Goal: Transaction & Acquisition: Download file/media

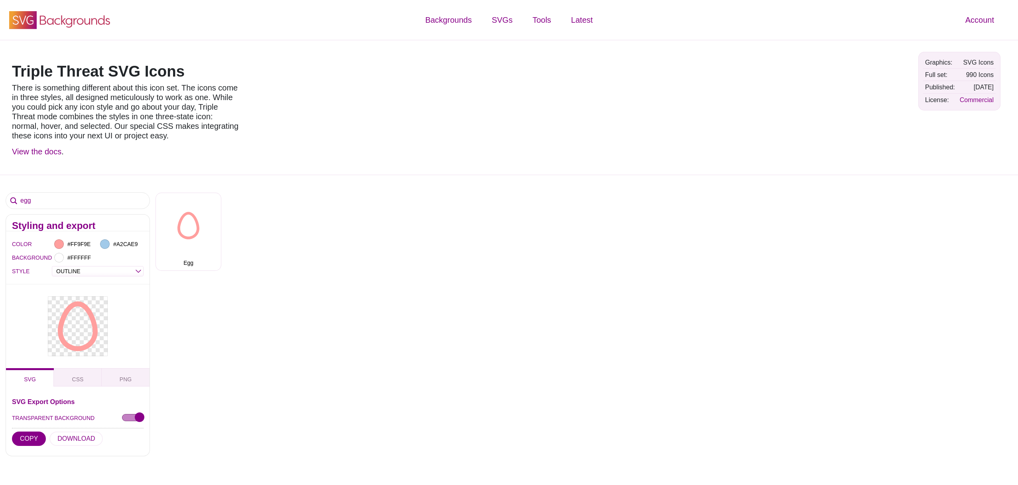
click at [24, 22] on use at bounding box center [23, 20] width 28 height 18
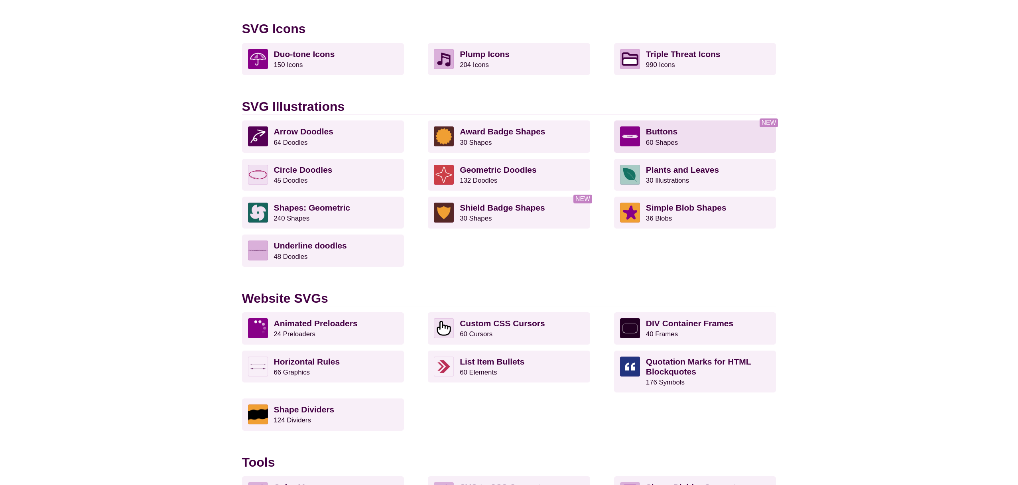
scroll to position [528, 0]
click at [703, 142] on p "Buttons 60 Shapes" at bounding box center [708, 136] width 124 height 20
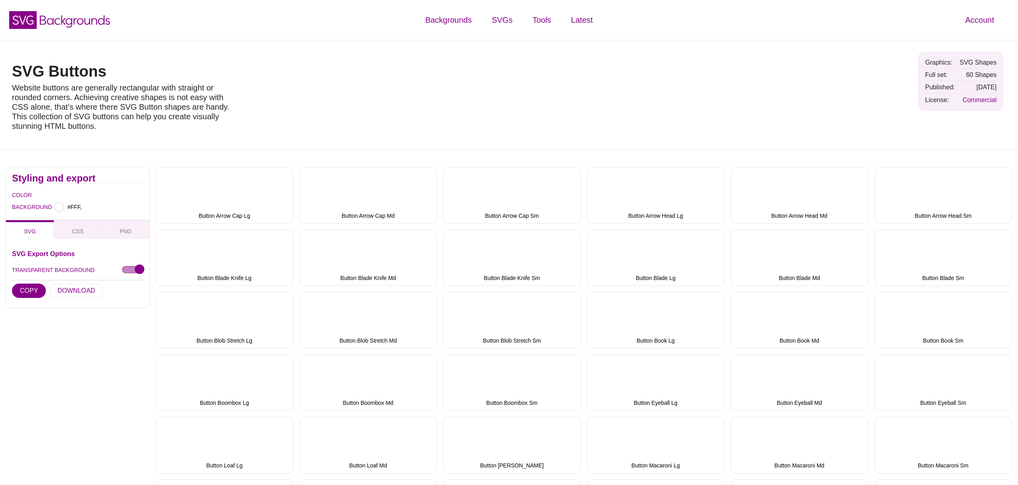
type input "#FFFFFF"
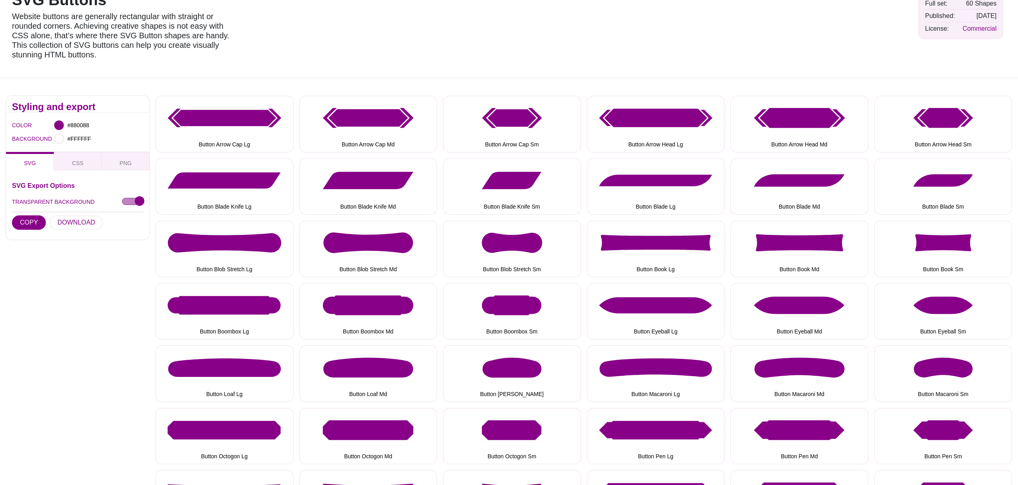
scroll to position [55, 0]
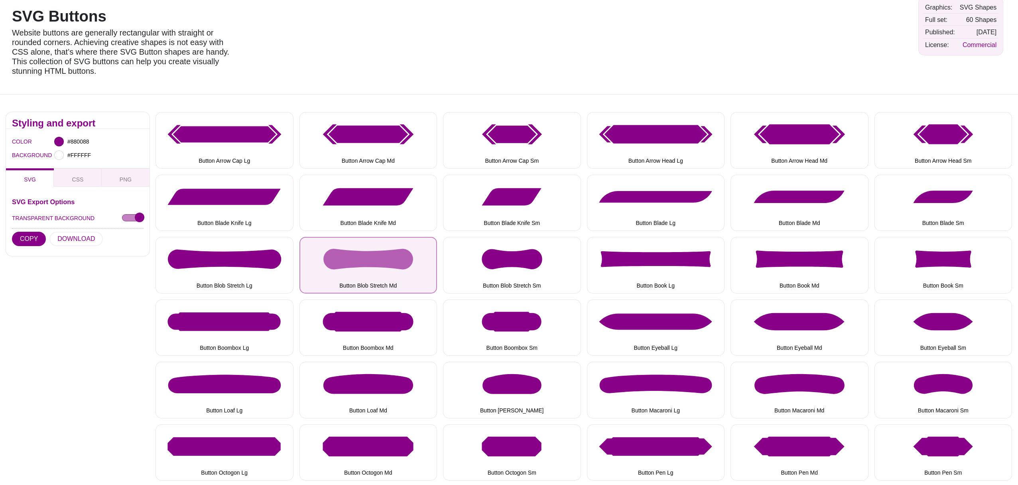
click at [346, 264] on button "Button Blob Stretch Md" at bounding box center [368, 265] width 138 height 56
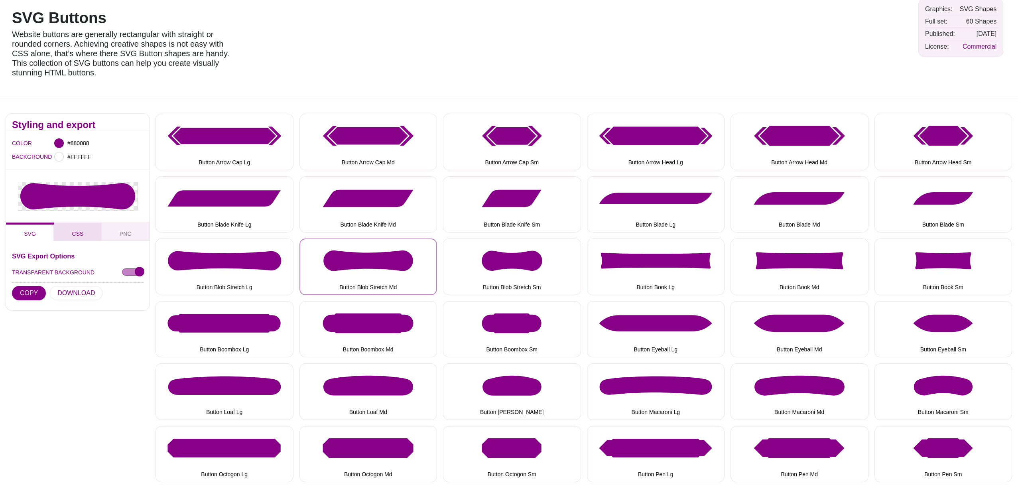
scroll to position [55, 0]
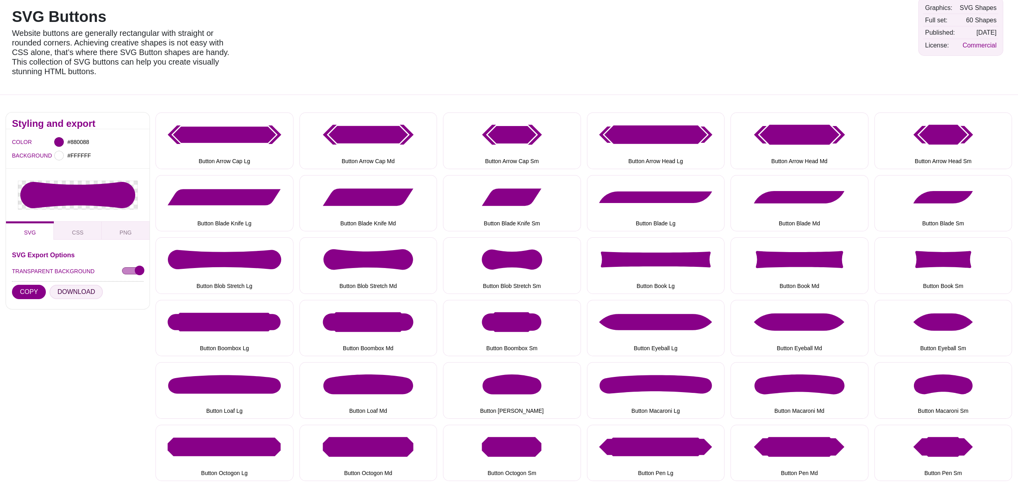
click at [66, 291] on button "DOWNLOAD" at bounding box center [75, 292] width 53 height 14
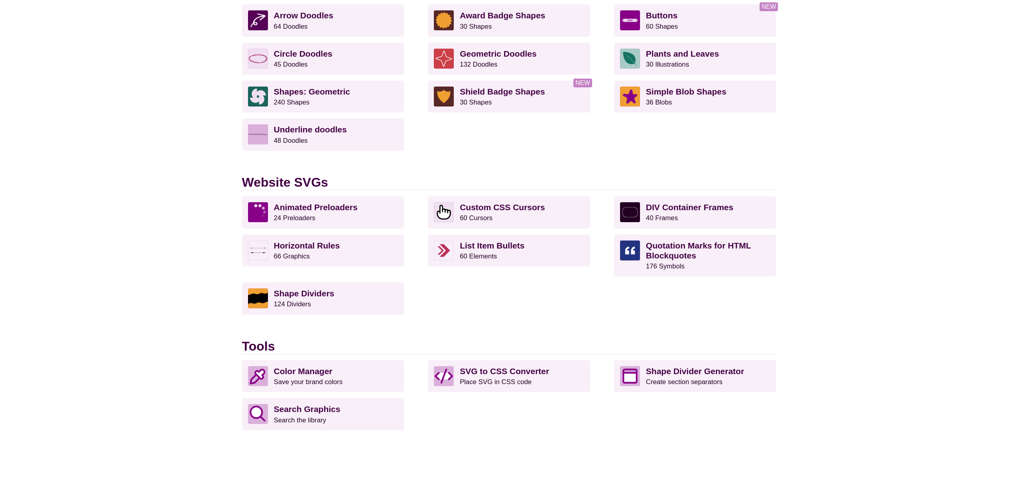
scroll to position [657, 0]
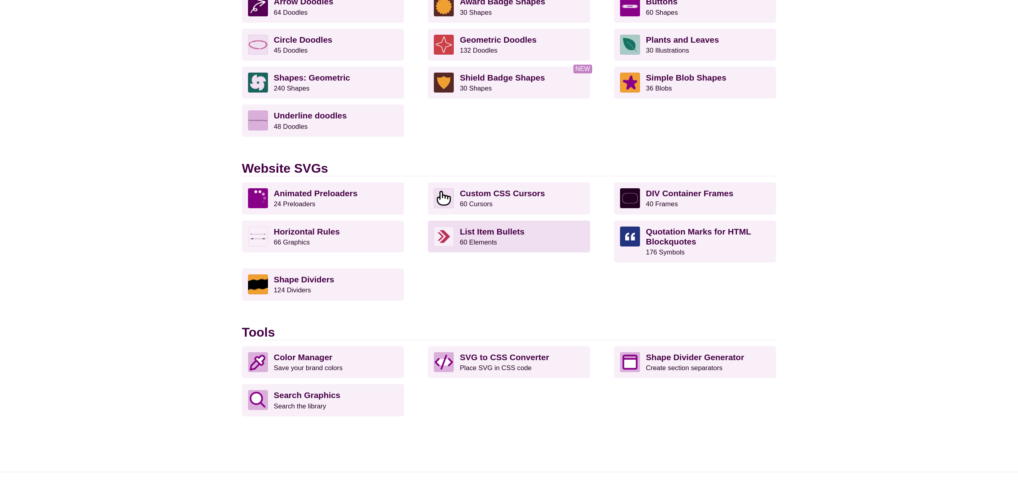
click at [499, 240] on p "List Item Bullets 60 Elements" at bounding box center [522, 236] width 124 height 20
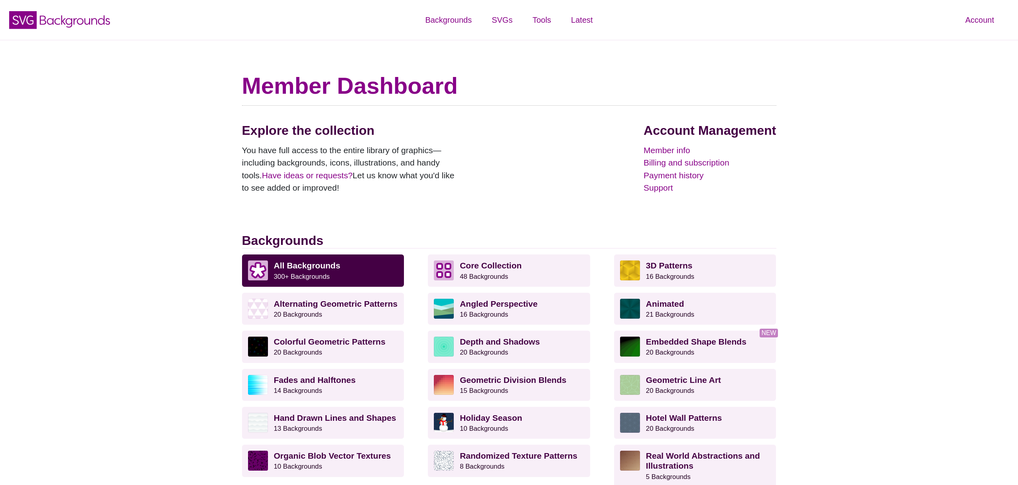
scroll to position [658, 0]
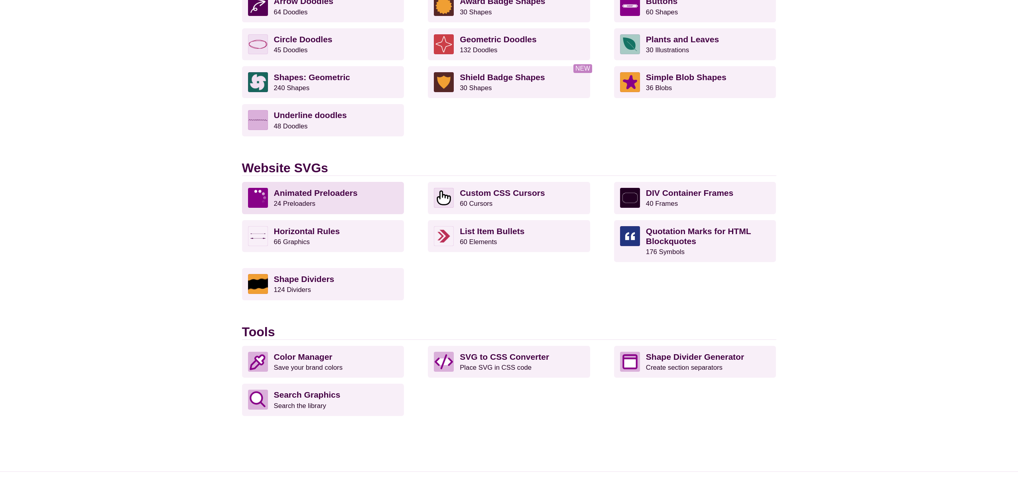
click at [329, 204] on p "Animated Preloaders 24 Preloaders" at bounding box center [336, 198] width 124 height 20
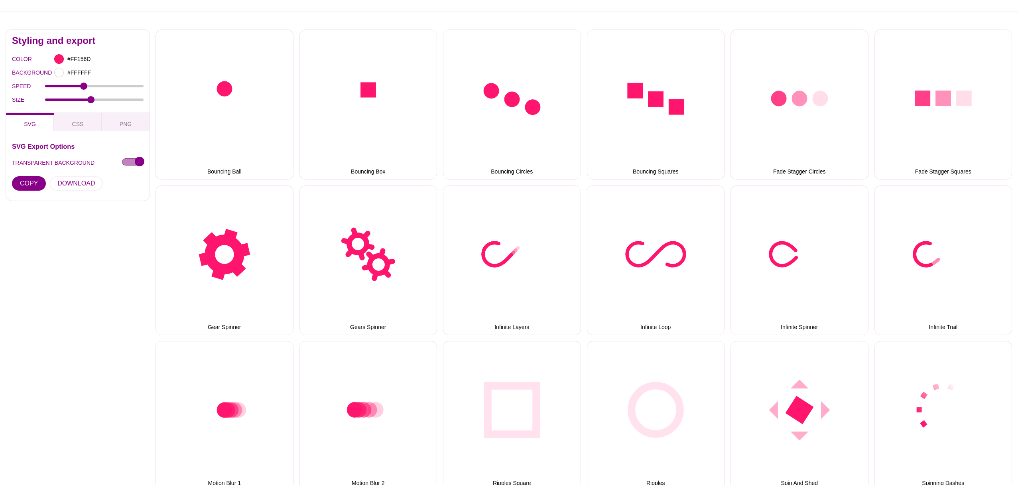
scroll to position [135, 0]
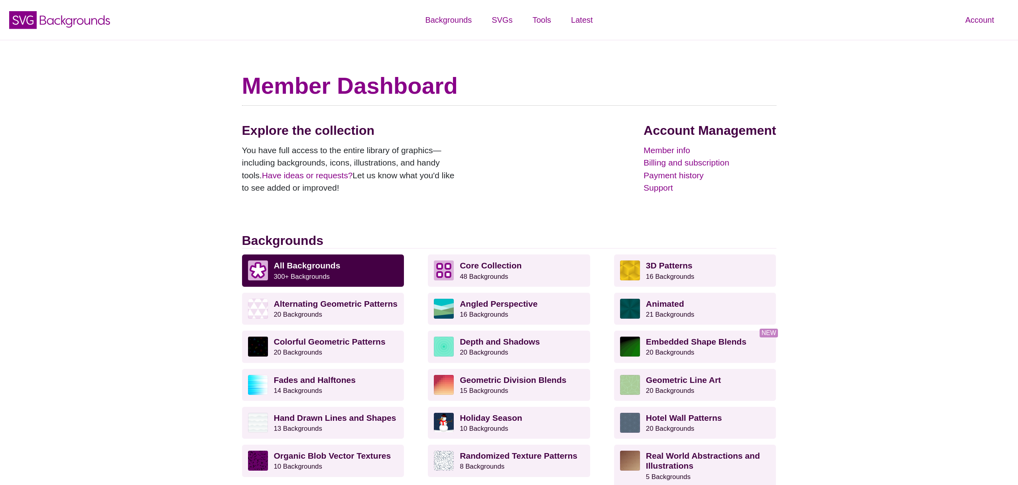
scroll to position [658, 0]
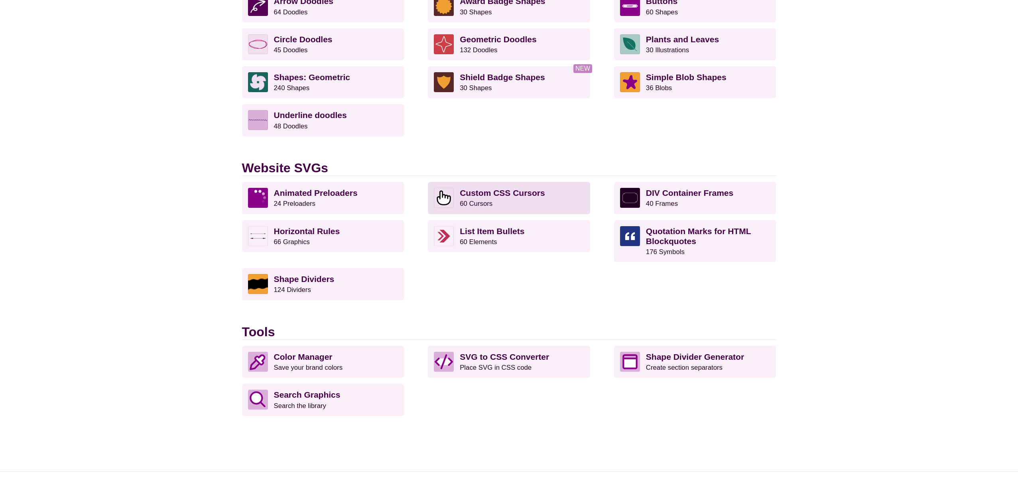
click at [505, 192] on strong "Custom CSS Cursors" at bounding box center [502, 192] width 85 height 9
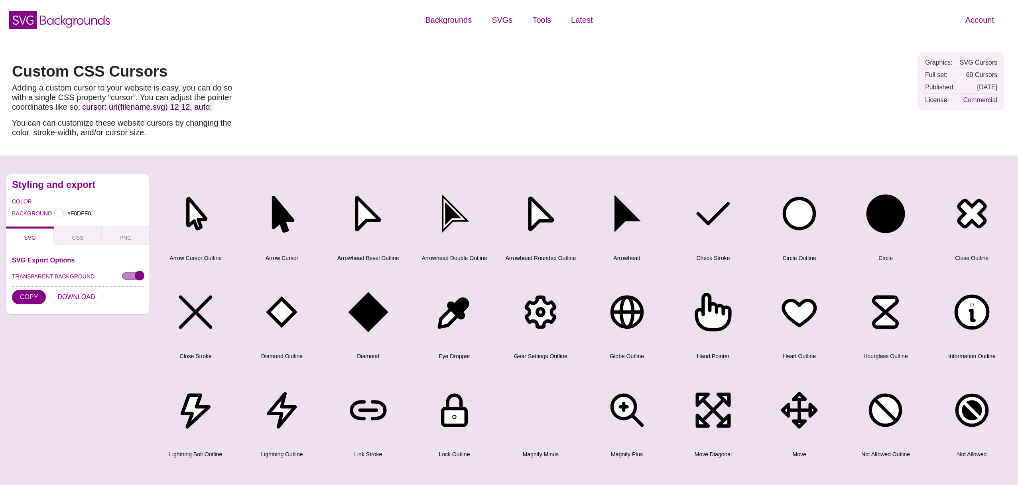
type input "#F0DFF0"
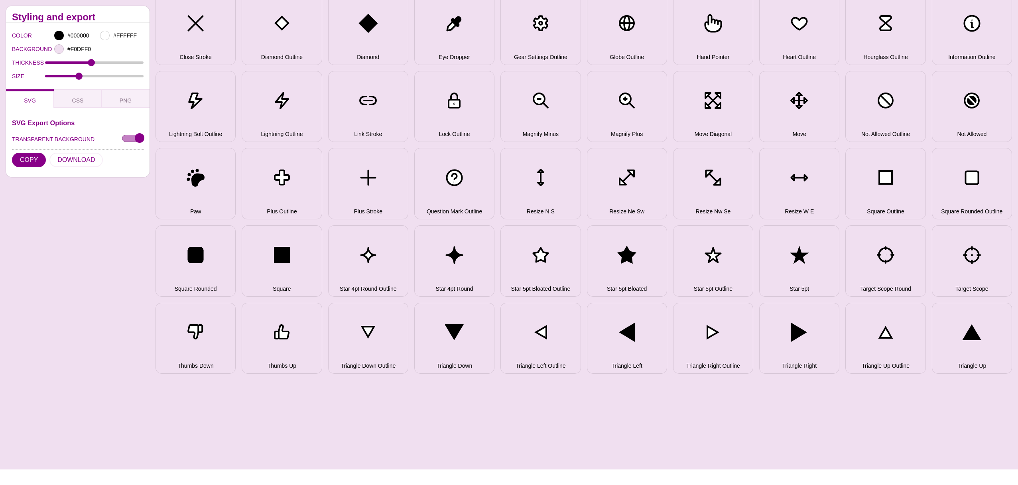
scroll to position [240, 0]
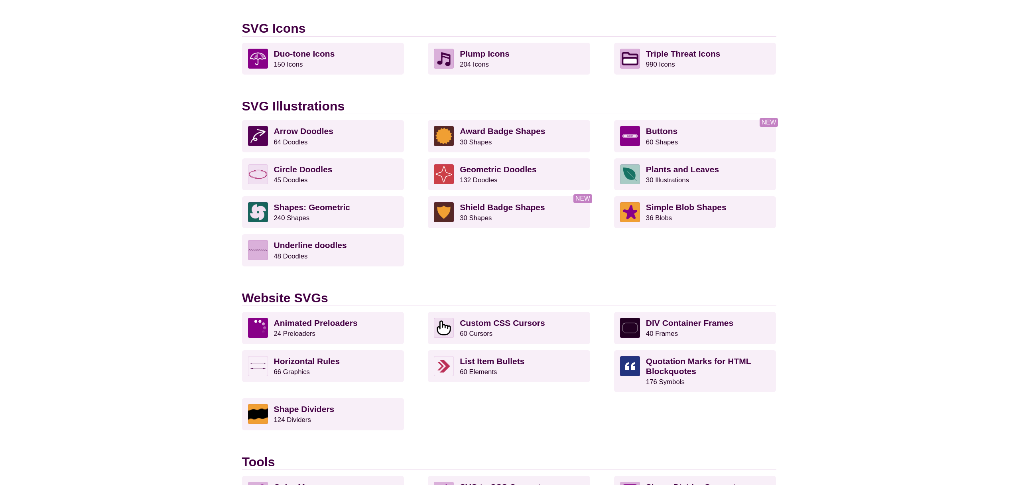
scroll to position [512, 0]
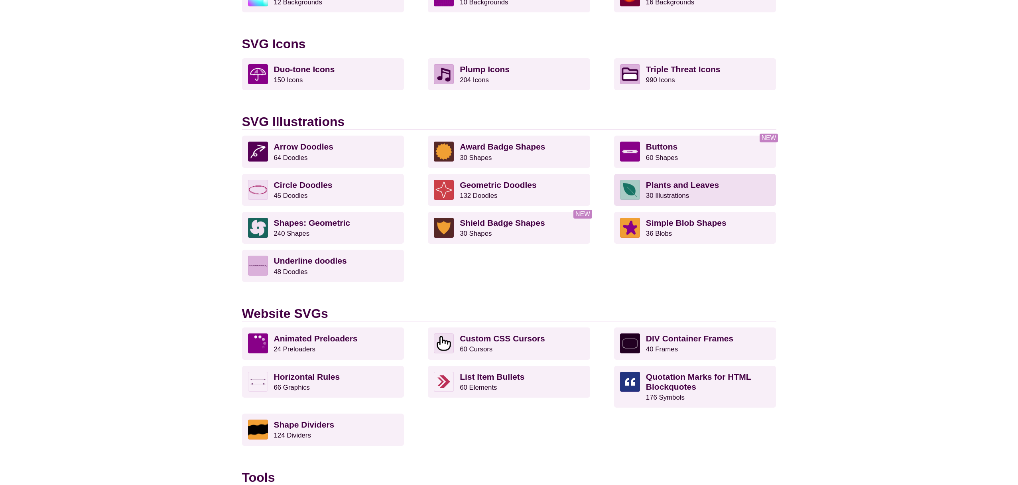
click at [699, 189] on p "Plants and Leaves 30 Illustrations" at bounding box center [708, 190] width 124 height 20
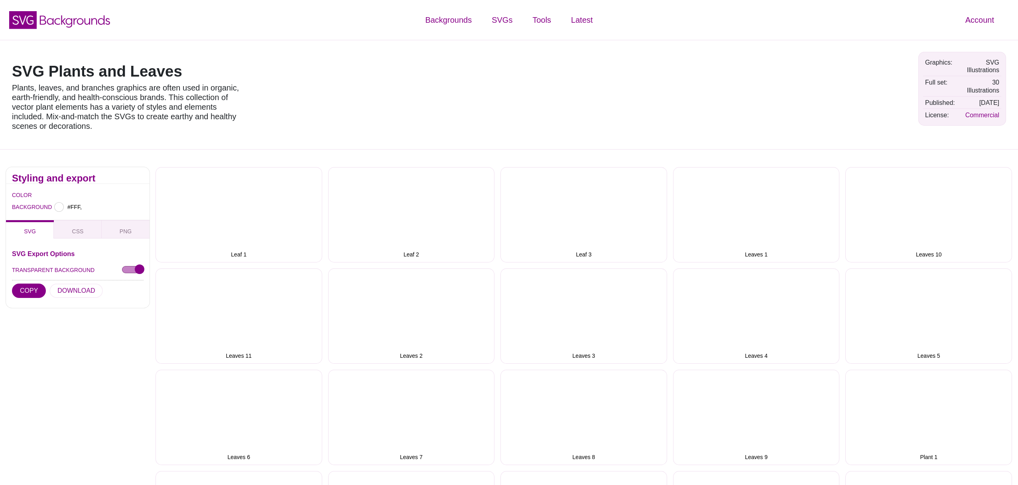
type input "#FFFFFF"
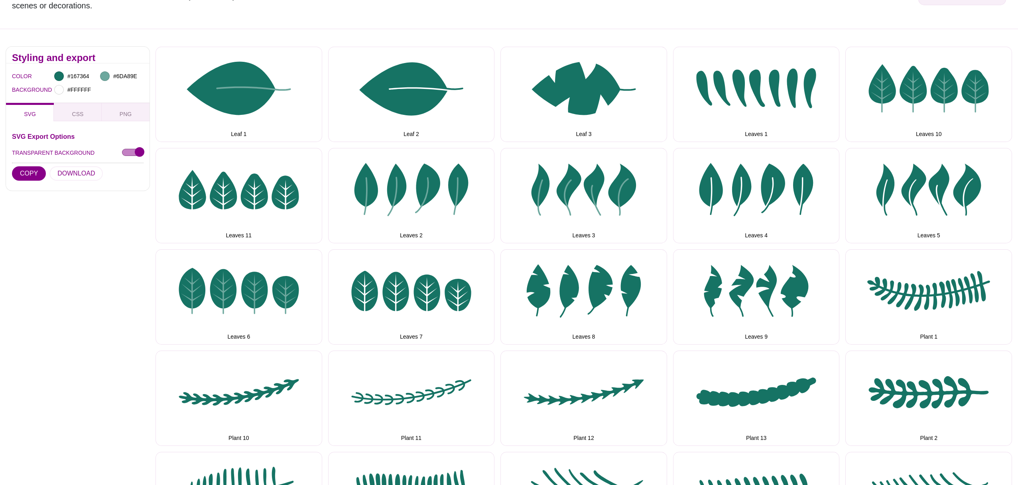
scroll to position [112, 0]
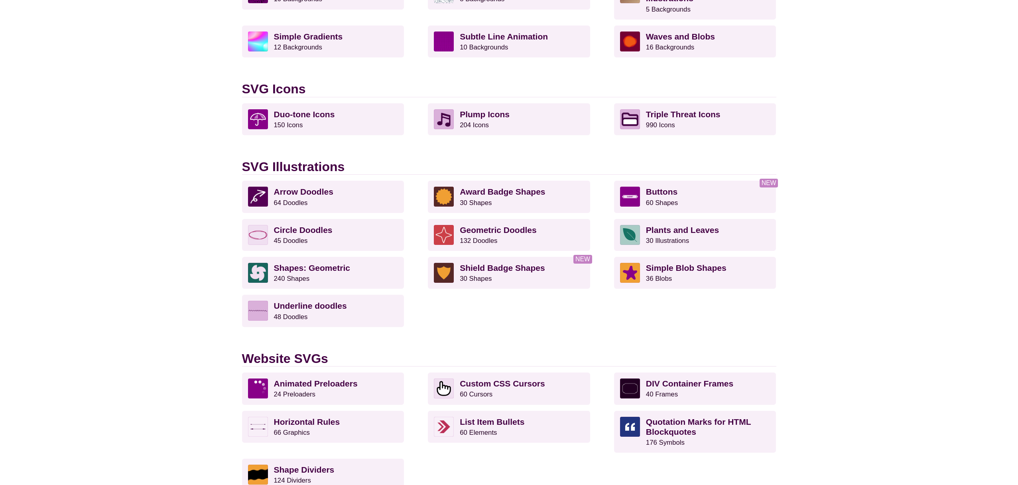
scroll to position [434, 0]
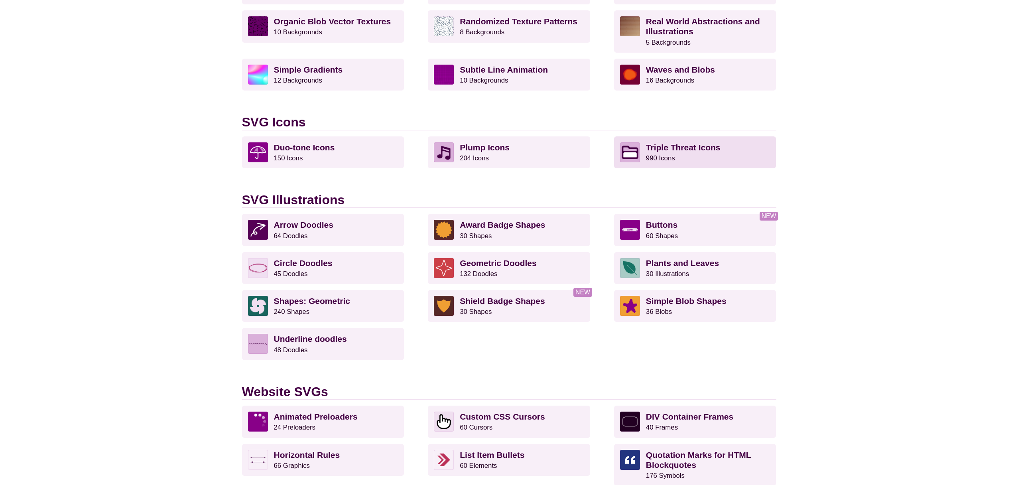
click at [733, 143] on p "Triple Threat Icons 990 Icons" at bounding box center [708, 152] width 124 height 20
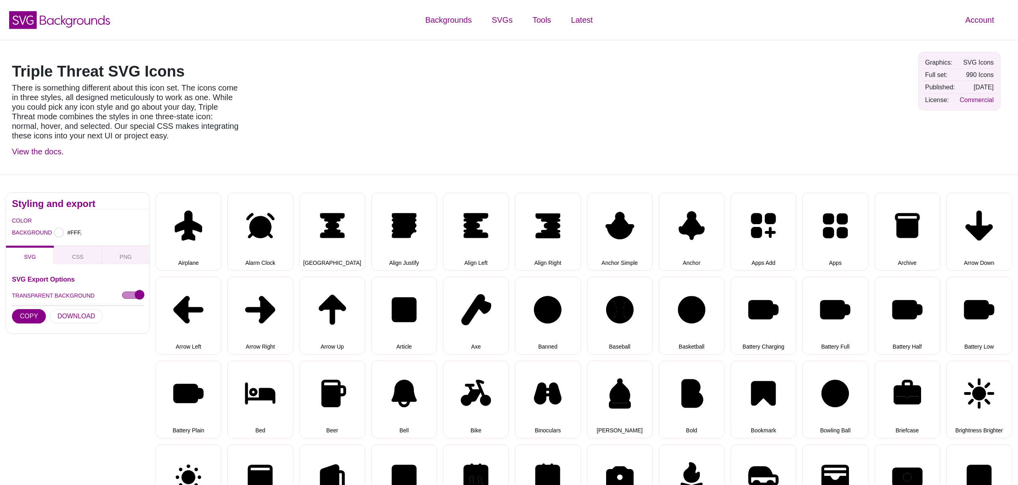
type input "#FFFFFF"
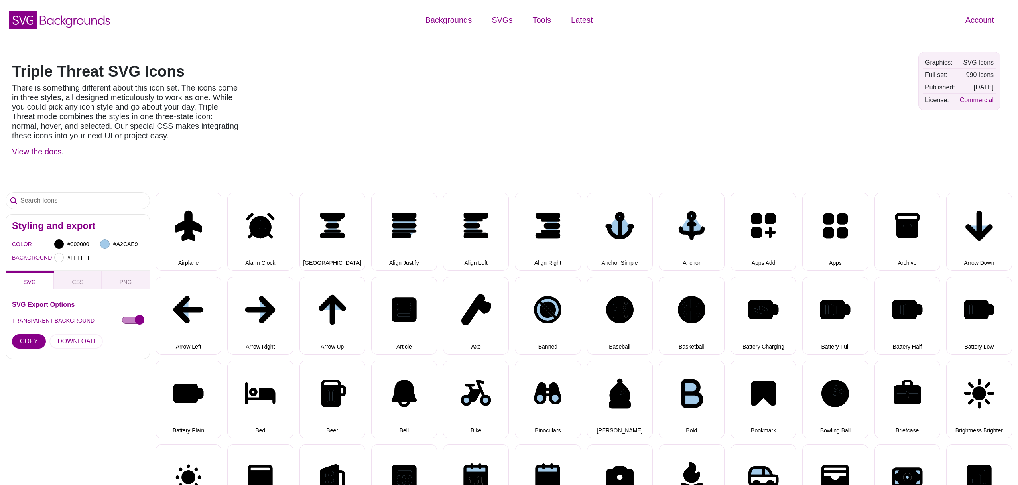
select select "triple threat"
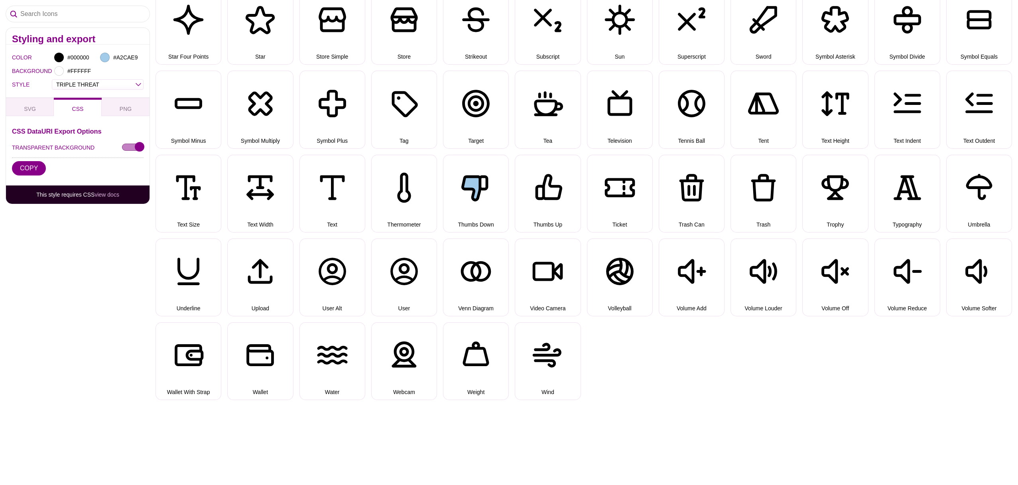
scroll to position [2134, 0]
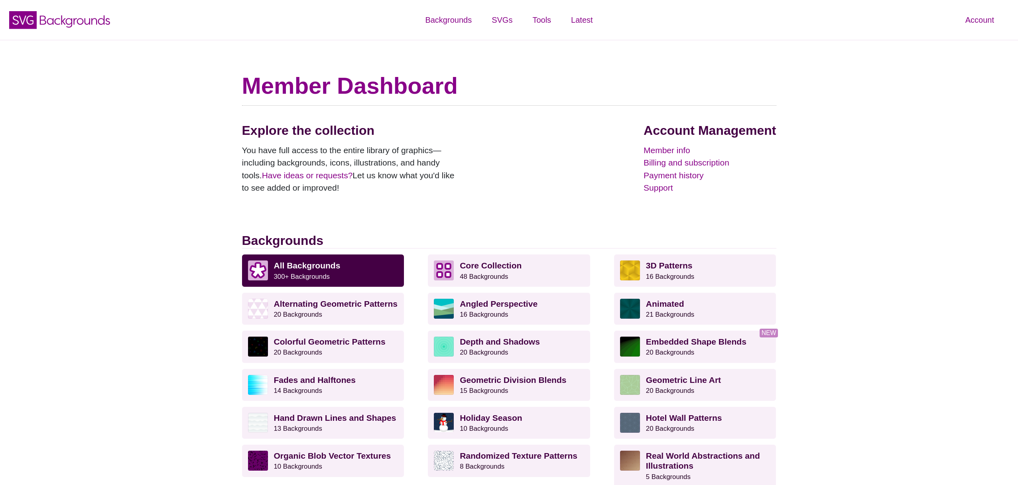
scroll to position [434, 0]
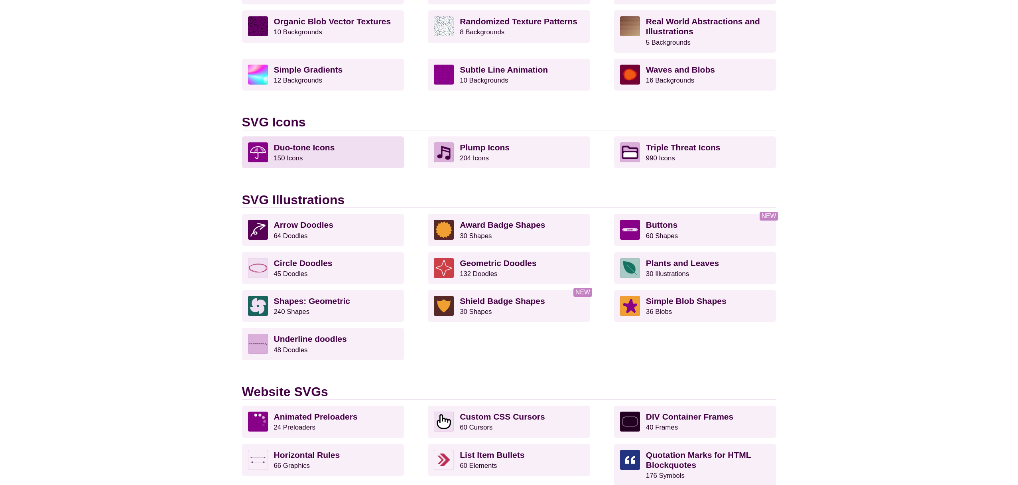
click at [380, 151] on p "Duo-tone Icons 150 Icons" at bounding box center [336, 152] width 124 height 20
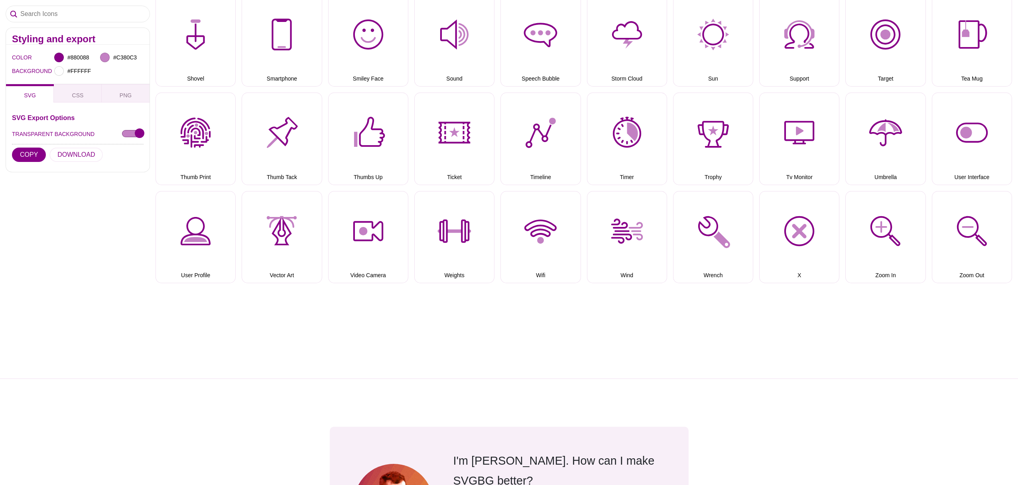
scroll to position [1348, 0]
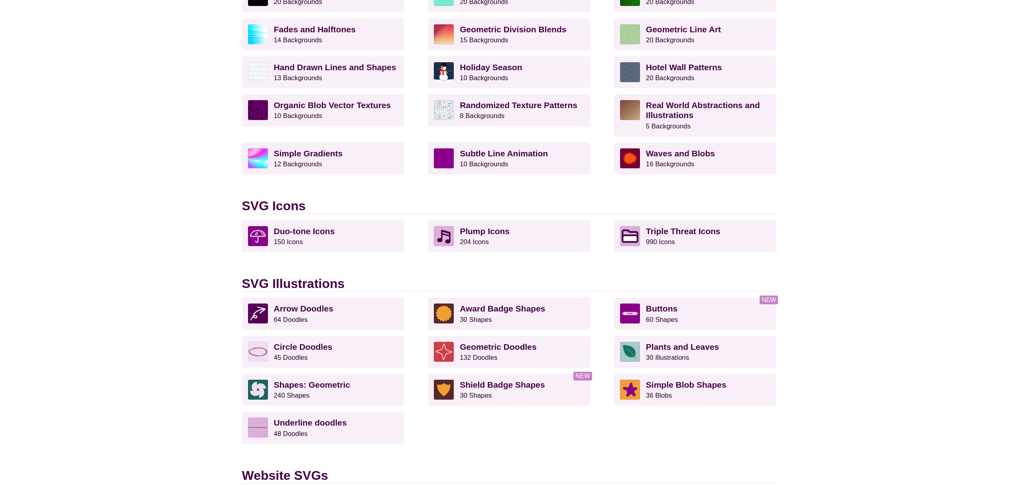
scroll to position [334, 0]
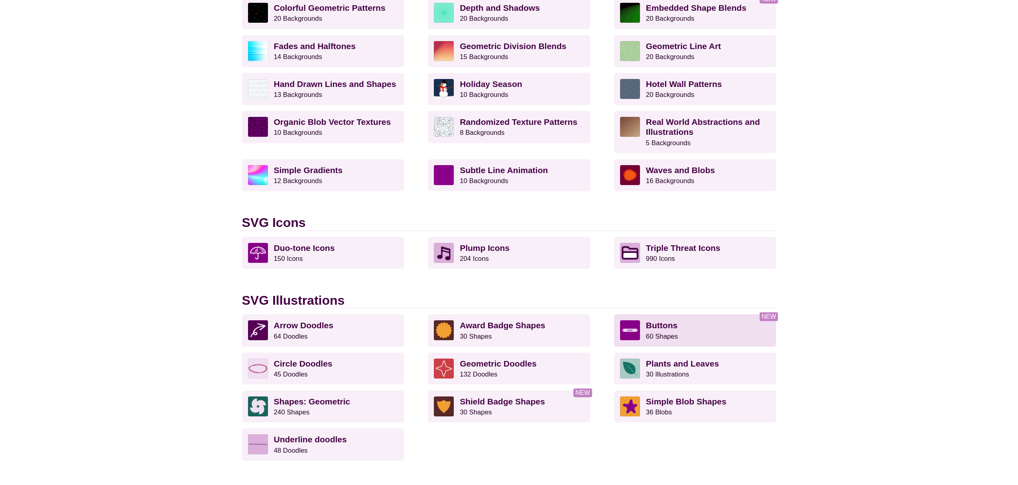
click at [683, 330] on p "Buttons 60 Shapes" at bounding box center [708, 330] width 124 height 20
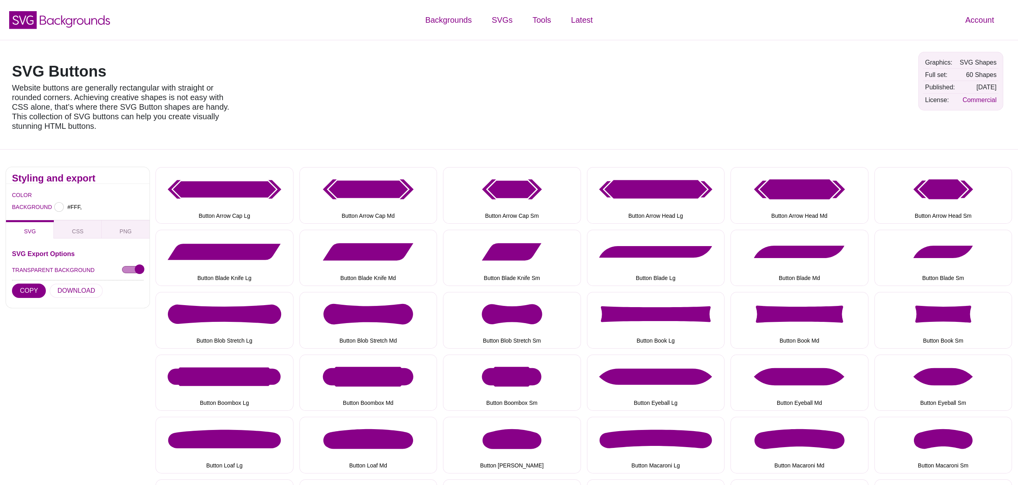
type input "#FFFFFF"
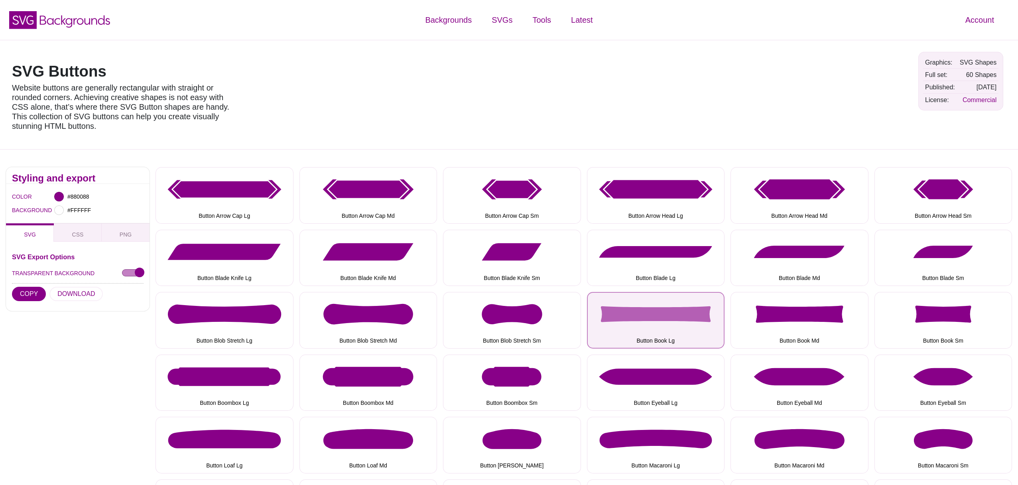
click at [701, 335] on button "Button Book Lg" at bounding box center [656, 320] width 138 height 56
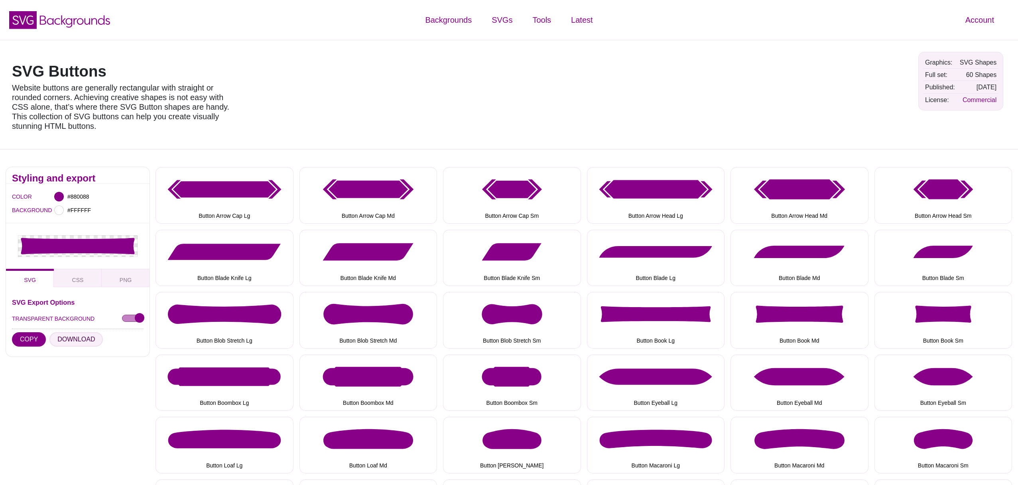
click at [69, 344] on button "DOWNLOAD" at bounding box center [75, 339] width 53 height 14
